Goal: Information Seeking & Learning: Find specific fact

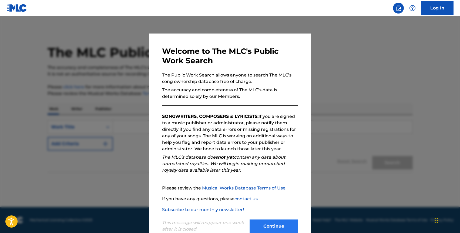
scroll to position [14, 0]
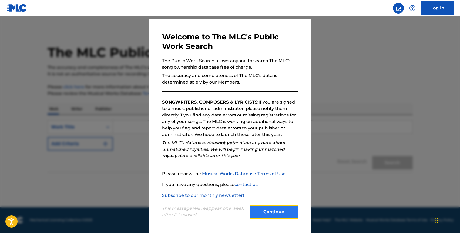
click at [259, 212] on button "Continue" at bounding box center [274, 212] width 49 height 14
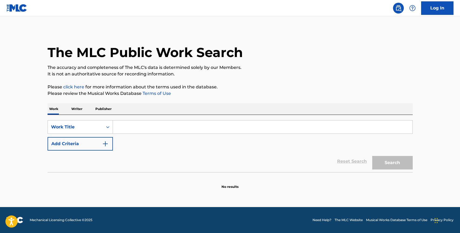
click at [76, 113] on p "Writer" at bounding box center [77, 108] width 14 height 11
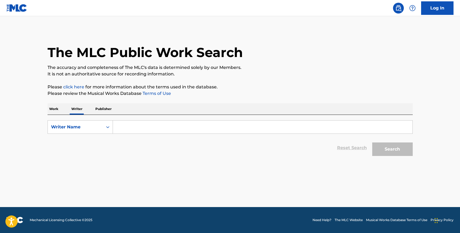
click at [123, 124] on input "Search Form" at bounding box center [263, 127] width 300 height 13
paste input "[PERSON_NAME] [PERSON_NAME]"
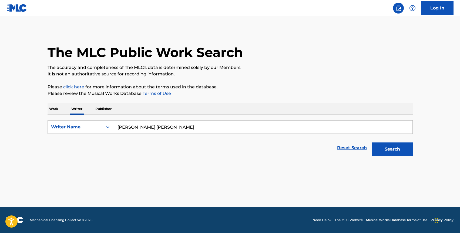
type input "[PERSON_NAME] [PERSON_NAME]"
click at [372, 142] on button "Search" at bounding box center [392, 149] width 41 height 14
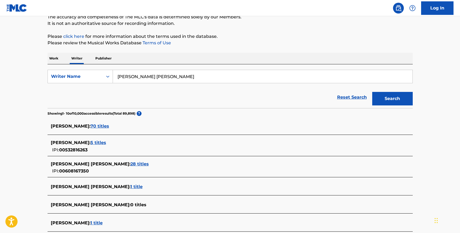
scroll to position [54, 0]
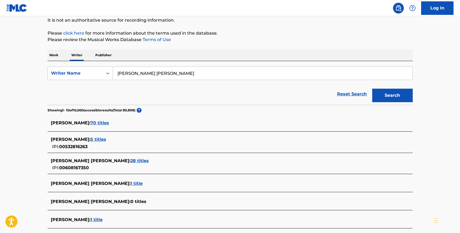
click at [136, 162] on span "28 titles" at bounding box center [140, 160] width 18 height 5
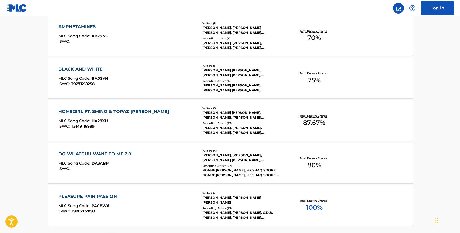
scroll to position [429, 0]
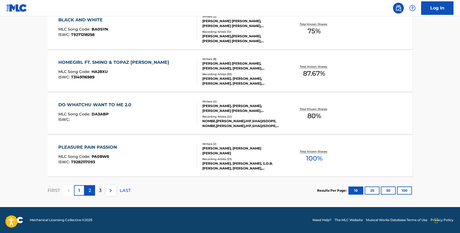
click at [90, 188] on p "2" at bounding box center [90, 190] width 2 height 6
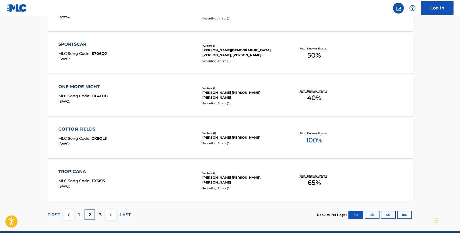
scroll to position [428, 0]
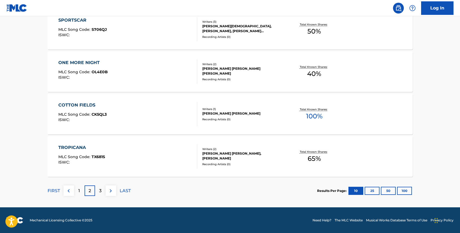
click at [121, 156] on div "TROPICANA MLC Song Code : TX681S ISWC :" at bounding box center [127, 156] width 139 height 24
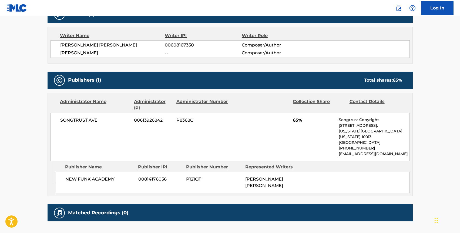
scroll to position [193, 0]
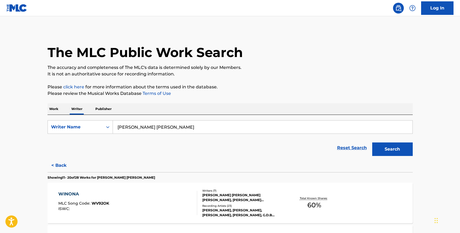
click at [95, 186] on div "WINONA MLC Song Code : WV92OK ISWC : Writers ( 7 ) JARED THOMAS PELLERIN, DANIE…" at bounding box center [230, 203] width 365 height 41
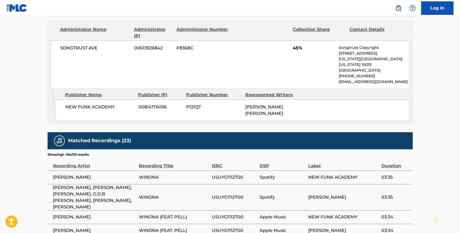
scroll to position [500, 0]
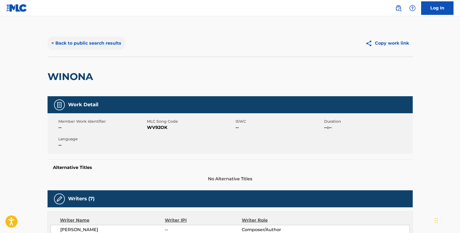
click at [76, 42] on button "< Back to public search results" at bounding box center [87, 43] width 78 height 14
click at [83, 42] on button "< Back to public search results" at bounding box center [87, 43] width 78 height 14
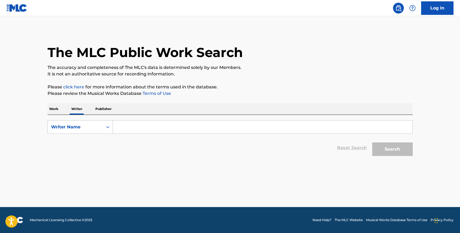
click at [121, 126] on input "Search Form" at bounding box center [263, 127] width 300 height 13
paste input "[PERSON_NAME] [PERSON_NAME]"
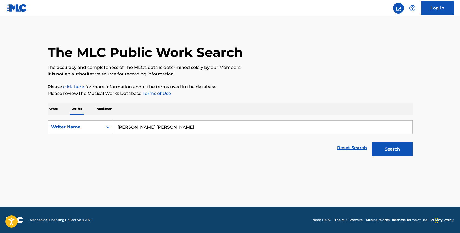
type input "[PERSON_NAME] [PERSON_NAME]"
click at [372, 142] on button "Search" at bounding box center [392, 149] width 41 height 14
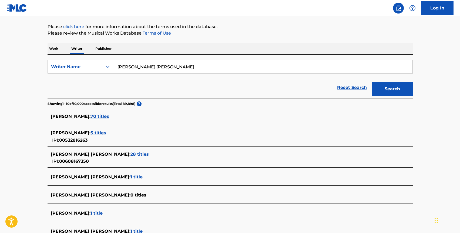
scroll to position [68, 0]
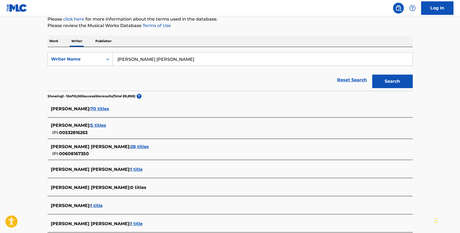
click at [134, 146] on span "28 titles" at bounding box center [140, 146] width 18 height 5
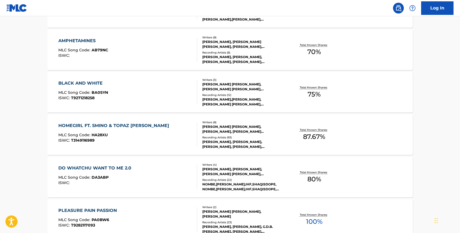
scroll to position [429, 0]
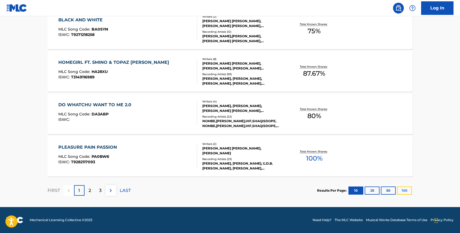
click at [404, 193] on button "100" at bounding box center [404, 190] width 15 height 8
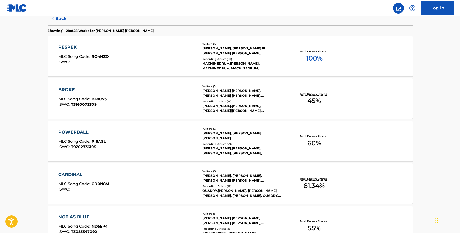
scroll to position [0, 0]
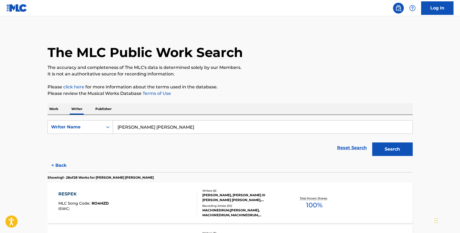
click at [56, 108] on p "Work" at bounding box center [54, 108] width 12 height 11
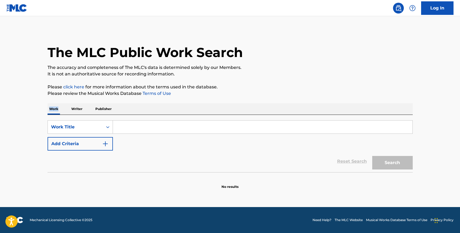
click at [56, 108] on p "Work" at bounding box center [54, 108] width 12 height 11
click at [129, 125] on input "Search Form" at bounding box center [263, 127] width 300 height 13
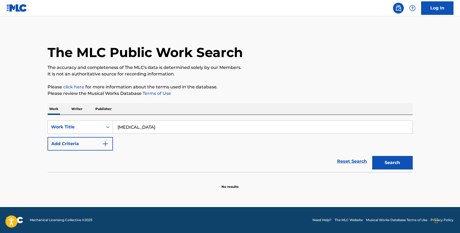
type input "[MEDICAL_DATA]"
click at [372, 156] on button "Search" at bounding box center [392, 163] width 41 height 14
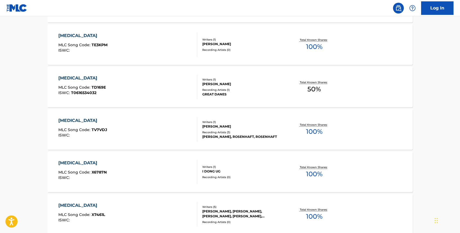
scroll to position [429, 0]
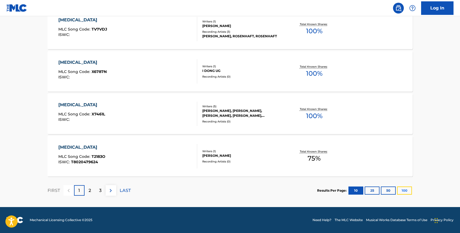
click at [404, 189] on button "100" at bounding box center [404, 190] width 15 height 8
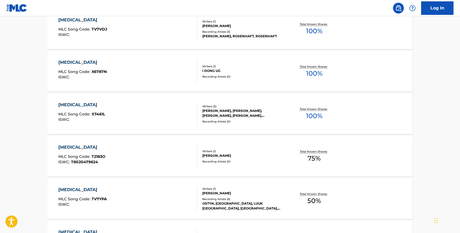
scroll to position [1905, 0]
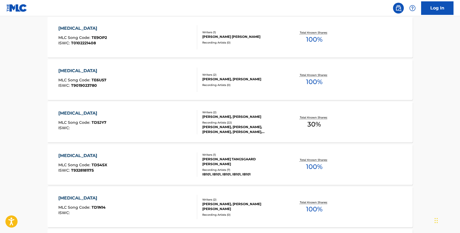
click at [168, 114] on div "[MEDICAL_DATA] MLC Song Code : TD5JY7 ISWC :" at bounding box center [127, 122] width 139 height 24
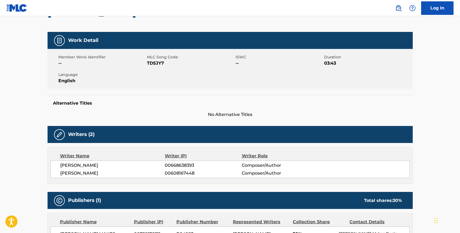
scroll to position [64, 0]
